Goal: Register for event/course

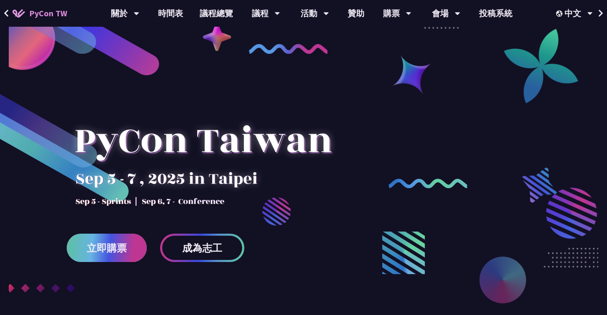
click at [126, 258] on link "立即購票" at bounding box center [107, 248] width 80 height 28
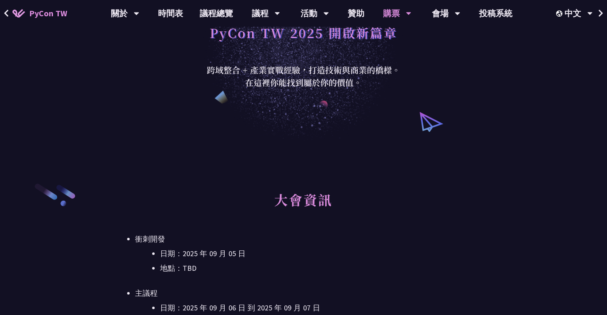
scroll to position [188, 0]
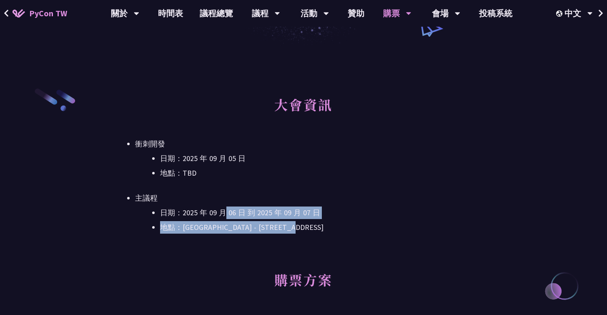
drag, startPoint x: 225, startPoint y: 209, endPoint x: 270, endPoint y: 244, distance: 57.3
click at [270, 244] on div "大會資訊 衝刺開發 日期：2025 年 09 月 05 日 地點：TBD 主議程 日期：2025 年 09 月 06 日 到 2025 年 09 月 07 日…" at bounding box center [303, 175] width 337 height 175
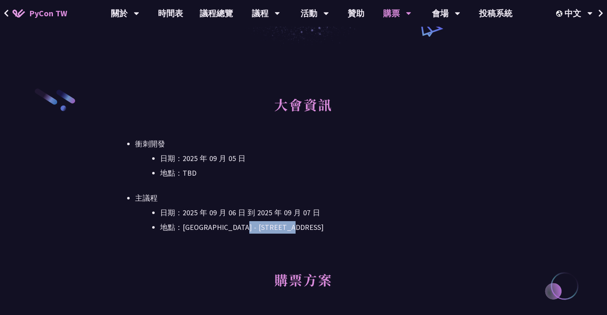
drag, startPoint x: 355, startPoint y: 225, endPoint x: 214, endPoint y: 230, distance: 141.9
click at [223, 230] on li "地點：[GEOGRAPHIC_DATA] - ​[GEOGRAPHIC_DATA]信義區菸廠路 88 號 6 樓" at bounding box center [316, 227] width 312 height 13
drag, startPoint x: 165, startPoint y: 227, endPoint x: 377, endPoint y: 235, distance: 212.1
click at [377, 235] on div "大會資訊 衝刺開發 日期：2025 年 09 月 05 日 地點：TBD 主議程 日期：2025 年 09 月 06 日 到 2025 年 09 月 07 日…" at bounding box center [303, 175] width 337 height 175
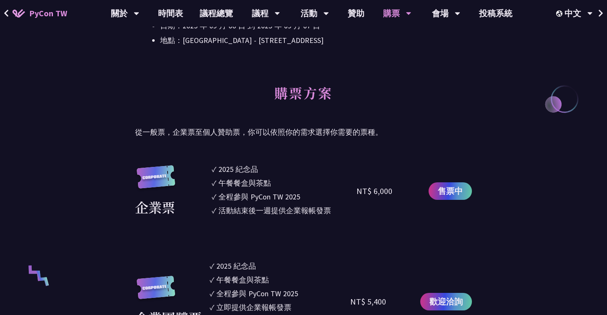
scroll to position [376, 0]
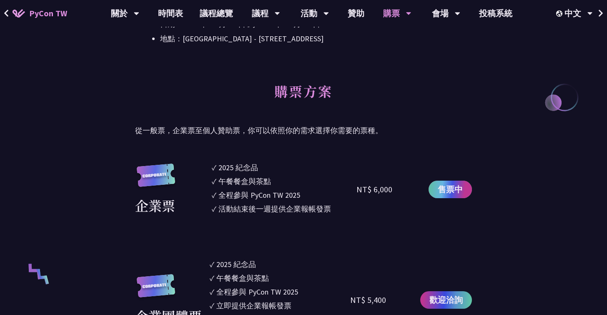
click at [448, 191] on span "售票中" at bounding box center [450, 189] width 25 height 13
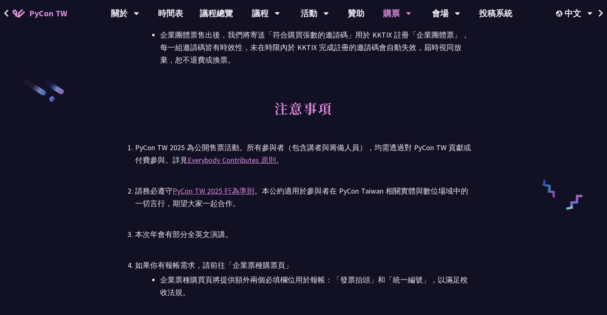
scroll to position [1273, 0]
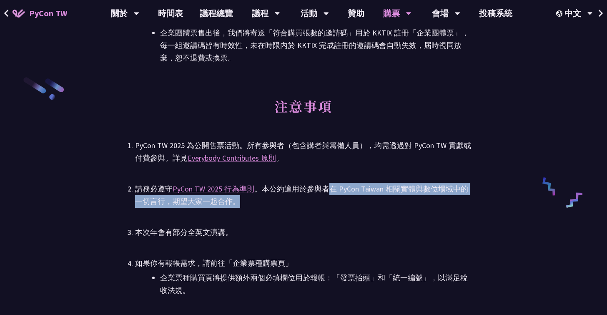
drag, startPoint x: 331, startPoint y: 192, endPoint x: 335, endPoint y: 203, distance: 11.5
click at [335, 203] on div "請務必遵守 PyCon TW 2025 行為準則 。本公約適用於參與者在 PyCon Taiwan 相關實體與數位場域中的一切言行，期望大家一起合作。" at bounding box center [303, 195] width 337 height 25
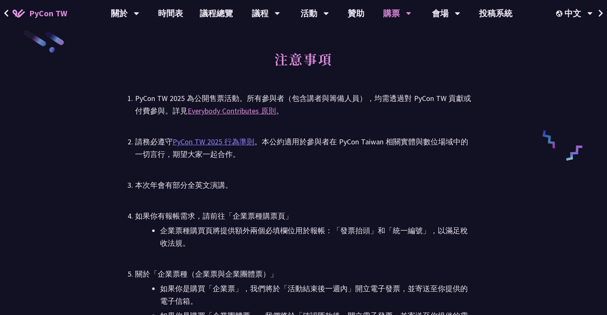
scroll to position [1358, 0]
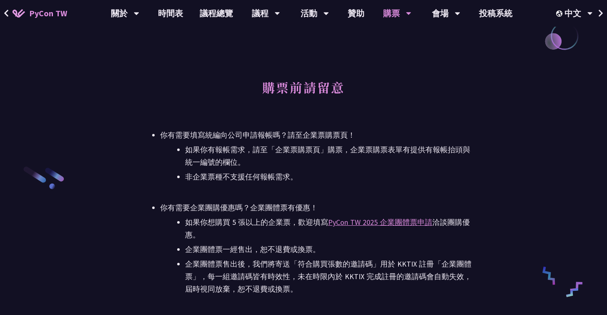
scroll to position [1180, 0]
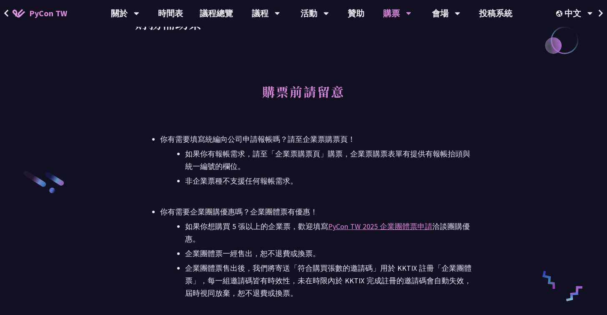
click at [208, 235] on li "如果你想購買 5 張以上的企業票，歡迎填寫 PyCon TW 2025 企業團體票申請 洽談團購優惠。" at bounding box center [328, 232] width 287 height 25
